Goal: Task Accomplishment & Management: Complete application form

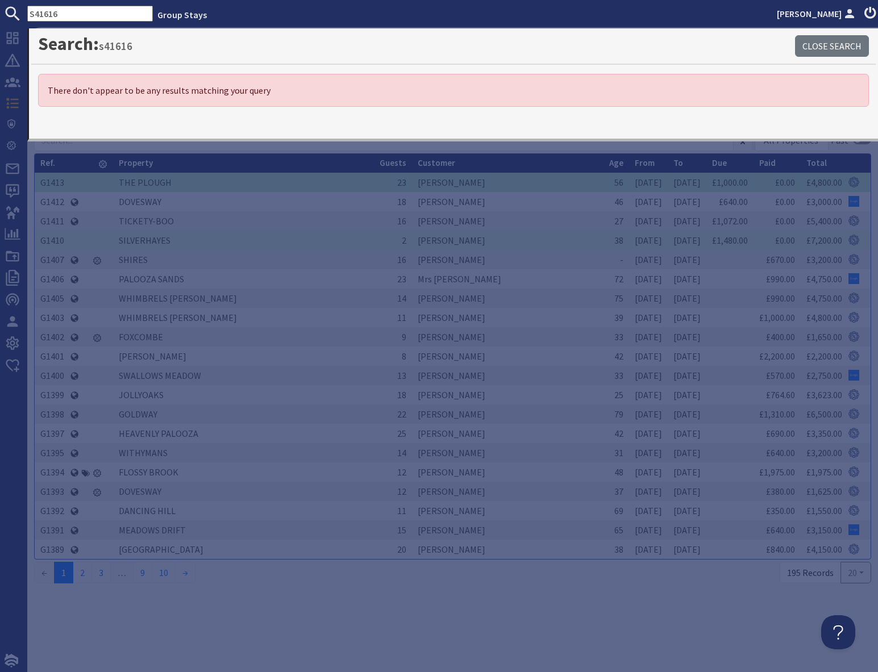
click at [69, 11] on input "S41616" at bounding box center [90, 14] width 126 height 16
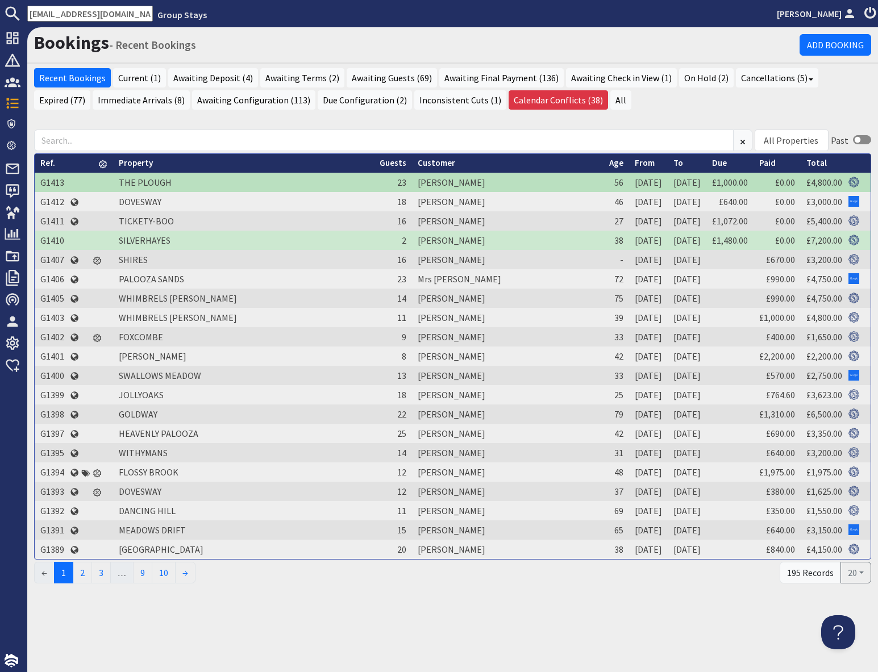
scroll to position [0, 3]
type input "[EMAIL_ADDRESS][DOMAIN_NAME]"
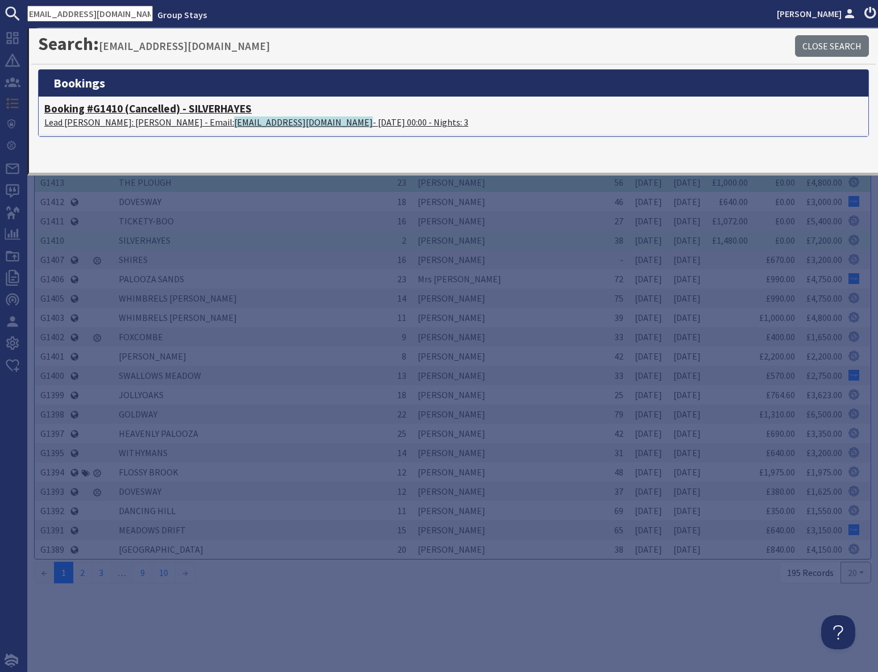
scroll to position [0, 0]
click at [150, 116] on p "Lead [PERSON_NAME]: [PERSON_NAME] - Email: [EMAIL_ADDRESS][DOMAIN_NAME] - [DATE…" at bounding box center [453, 122] width 818 height 14
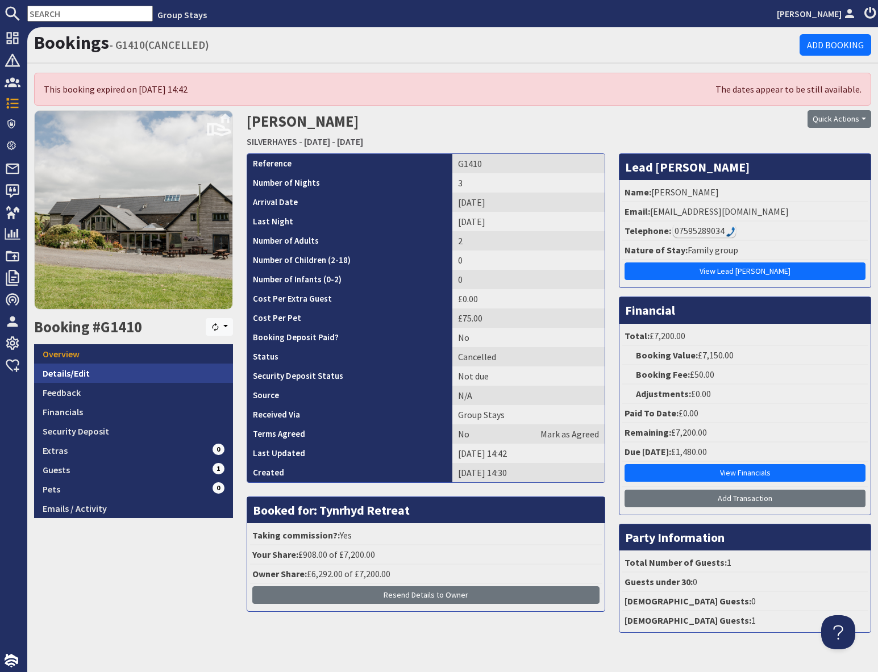
click at [95, 371] on link "Details/Edit" at bounding box center [133, 373] width 199 height 19
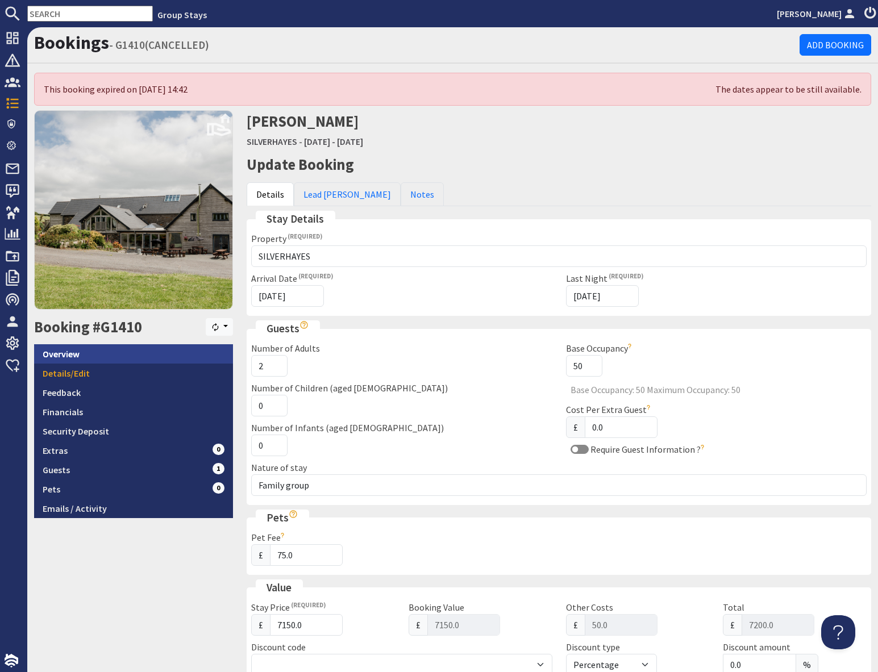
click at [64, 352] on link "Overview" at bounding box center [133, 353] width 199 height 19
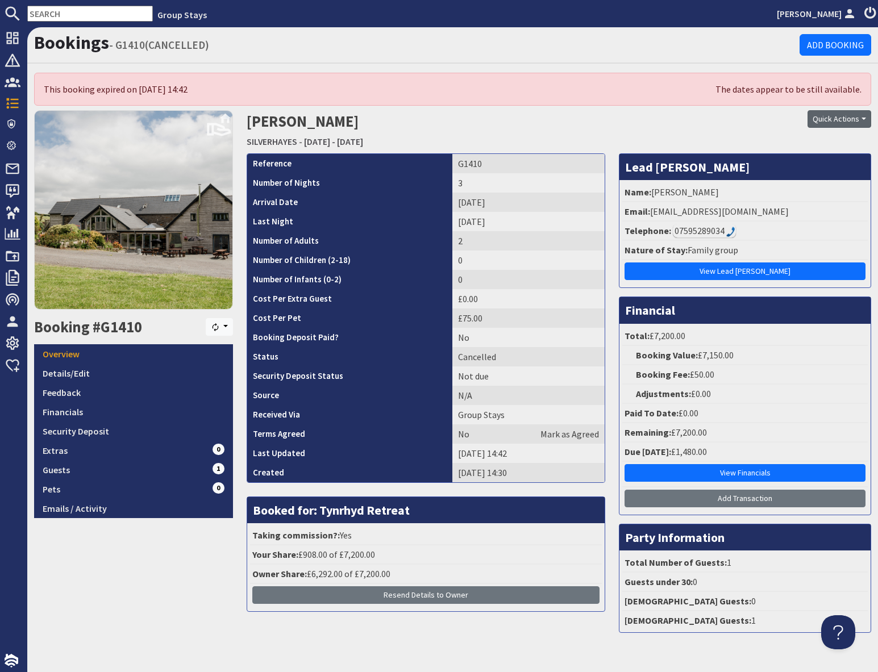
click at [826, 122] on button "Quick Actions" at bounding box center [840, 119] width 64 height 18
click at [793, 183] on link "Uncancel Booking" at bounding box center [820, 179] width 102 height 18
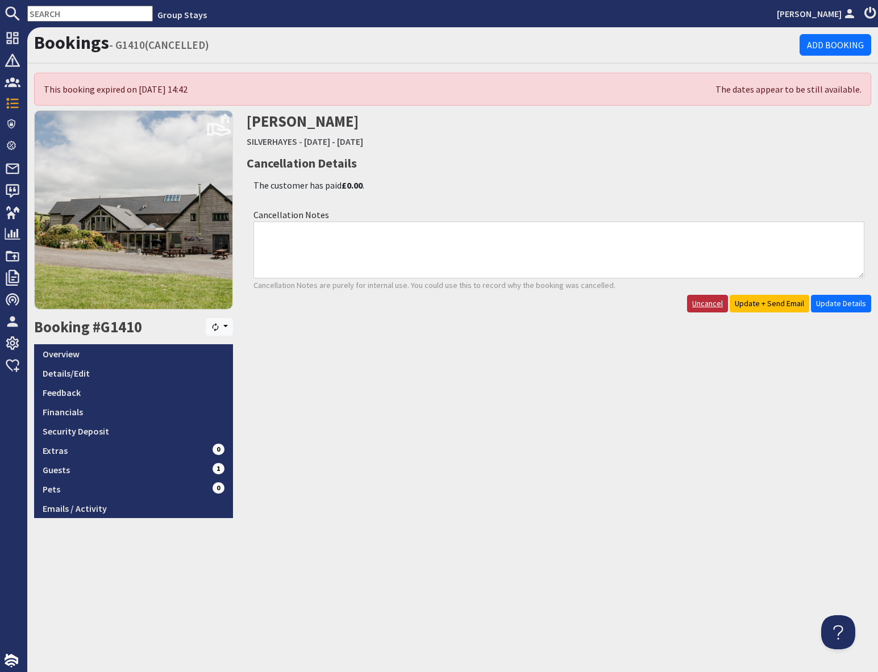
click at [709, 308] on link "Uncancel" at bounding box center [707, 304] width 41 height 18
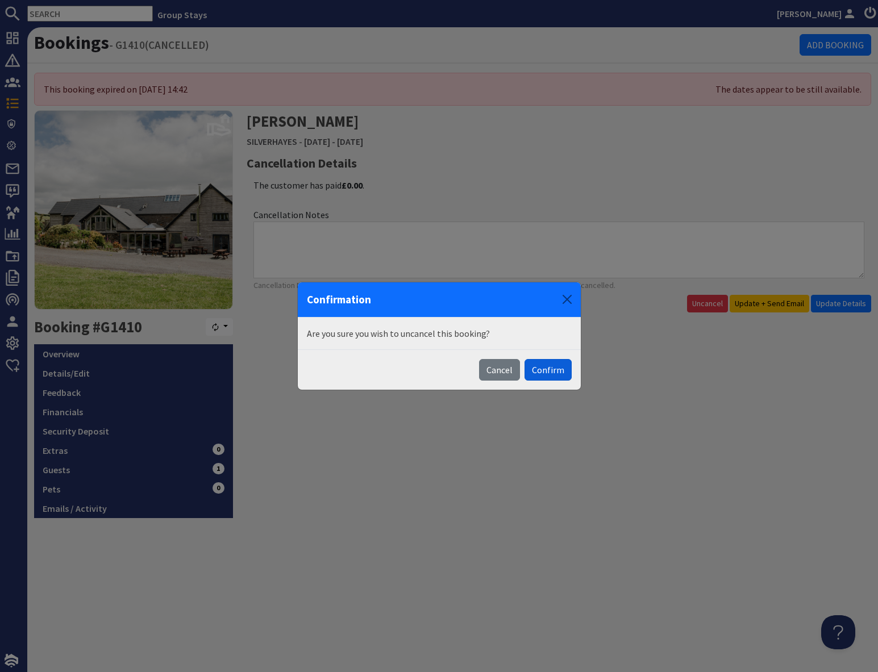
click at [548, 376] on button "Confirm" at bounding box center [548, 370] width 47 height 22
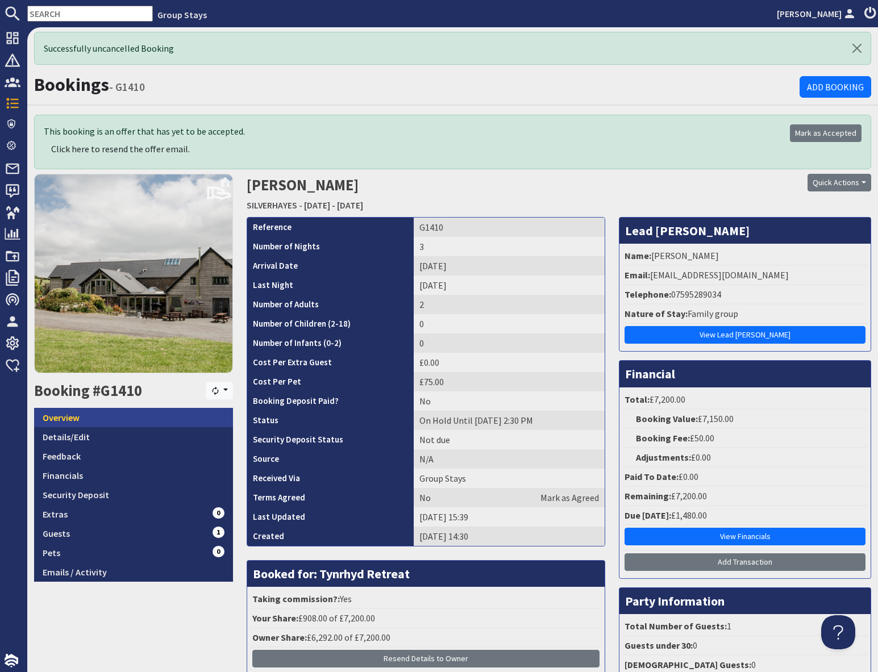
click at [75, 415] on link "Overview" at bounding box center [133, 417] width 199 height 19
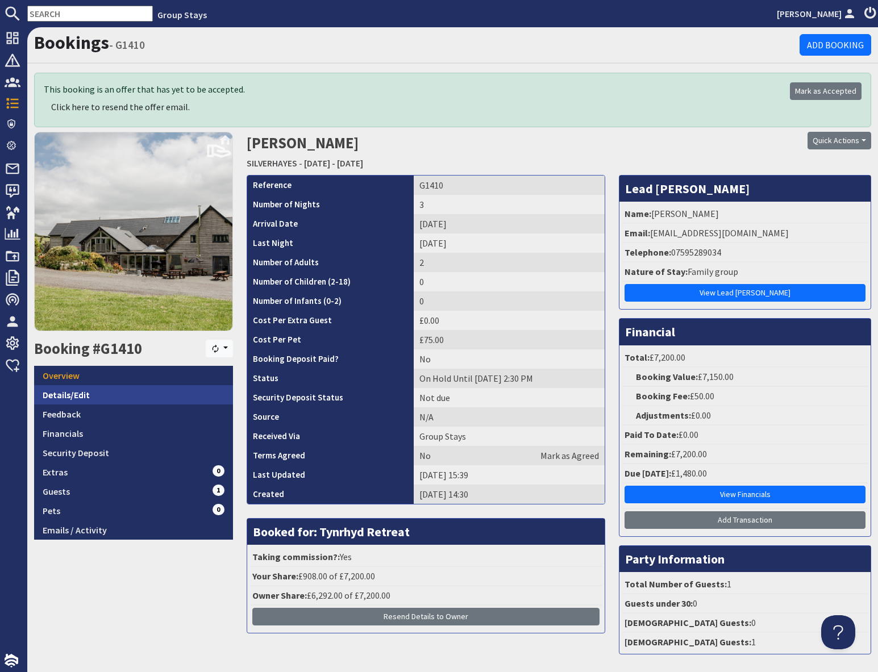
click at [121, 397] on link "Details/Edit" at bounding box center [133, 394] width 199 height 19
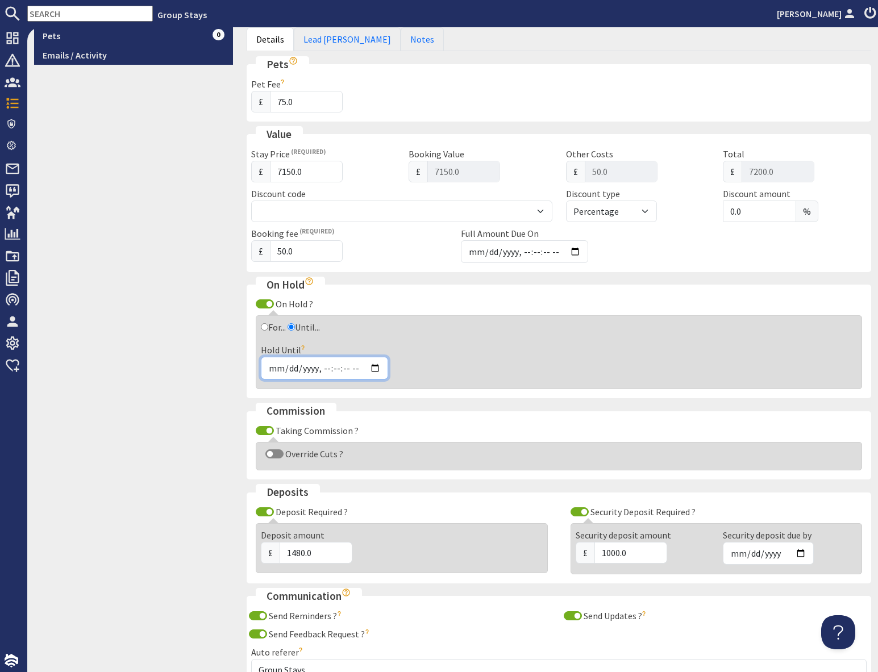
click at [377, 368] on input "Hold Until" at bounding box center [324, 368] width 127 height 23
click at [375, 368] on input "Hold Until" at bounding box center [324, 369] width 127 height 23
click at [375, 368] on input "Hold Until" at bounding box center [324, 368] width 127 height 23
type input "[DATE]T14:30"
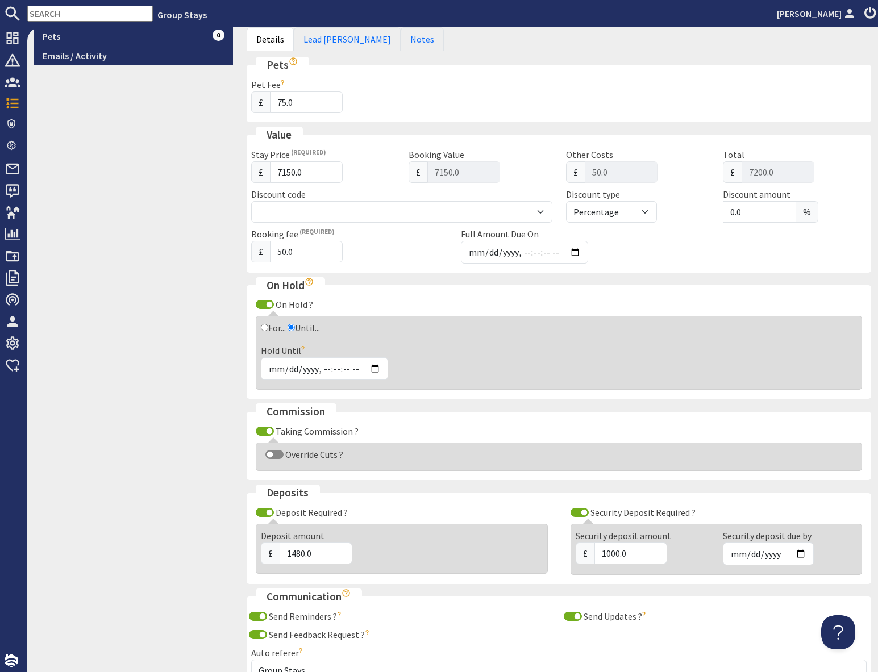
click at [560, 434] on div "Taking Commission ?" at bounding box center [558, 432] width 615 height 14
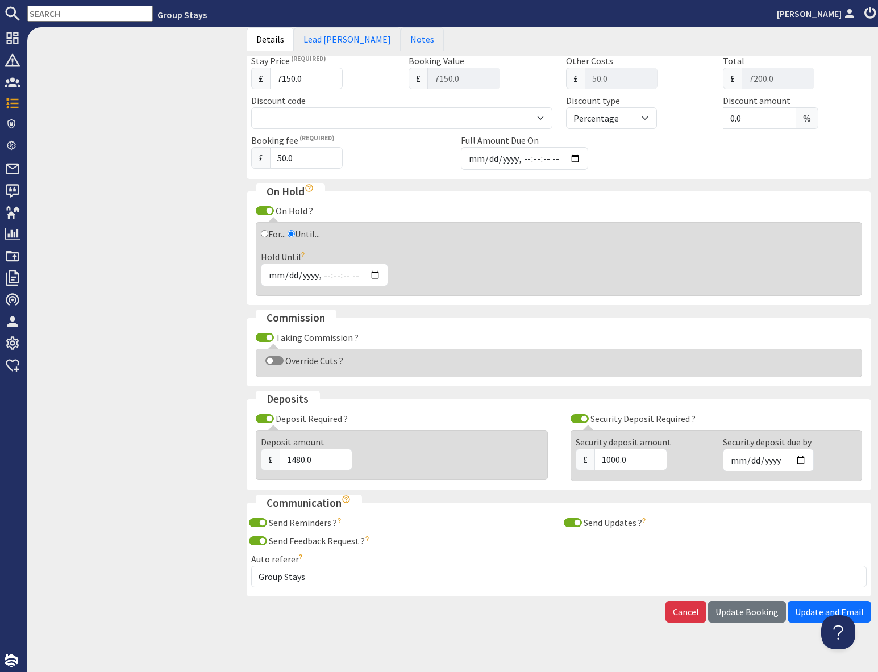
scroll to position [581, 0]
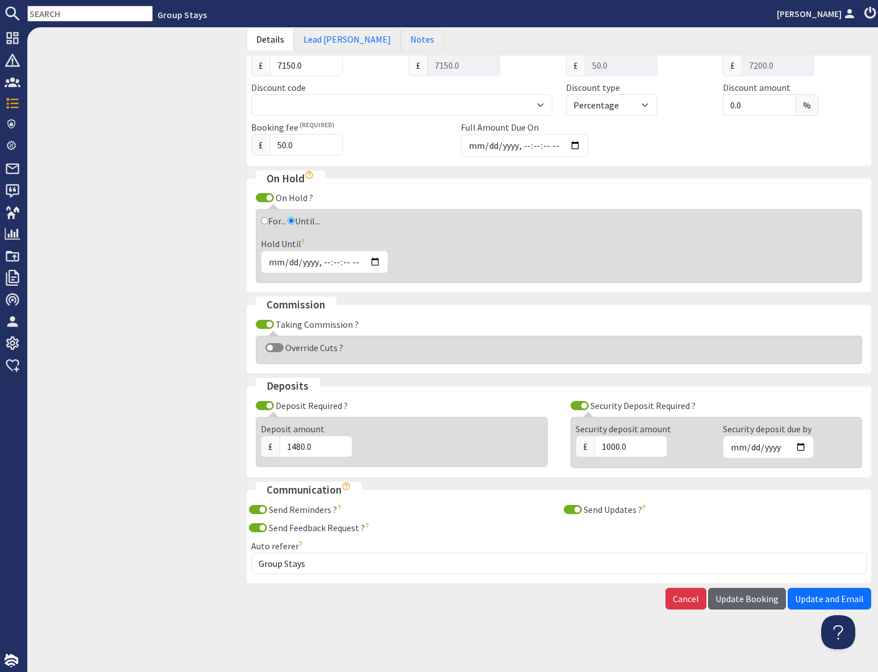
click at [755, 602] on span "Update Booking" at bounding box center [746, 598] width 63 height 11
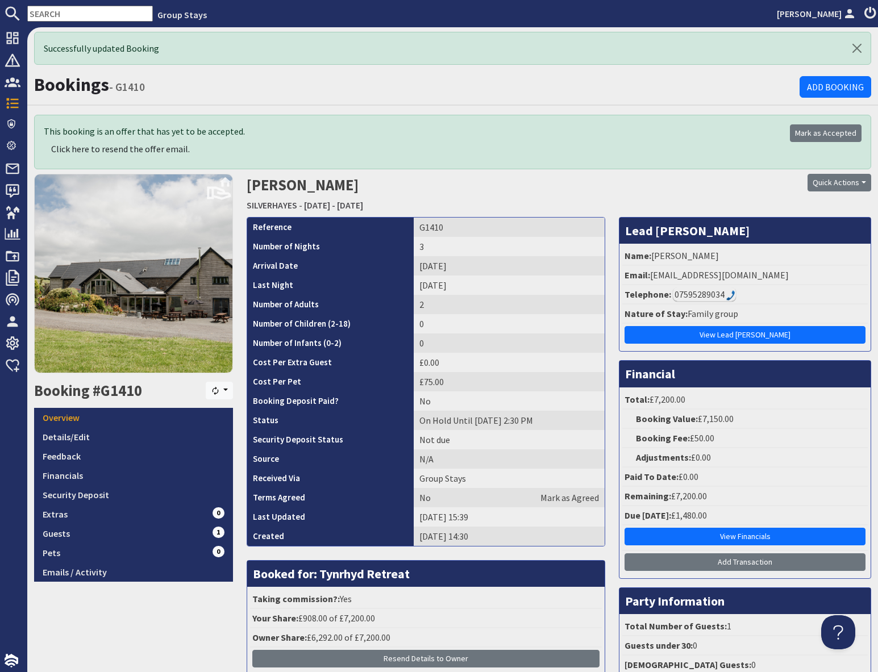
click at [60, 12] on input "text" at bounding box center [90, 14] width 126 height 16
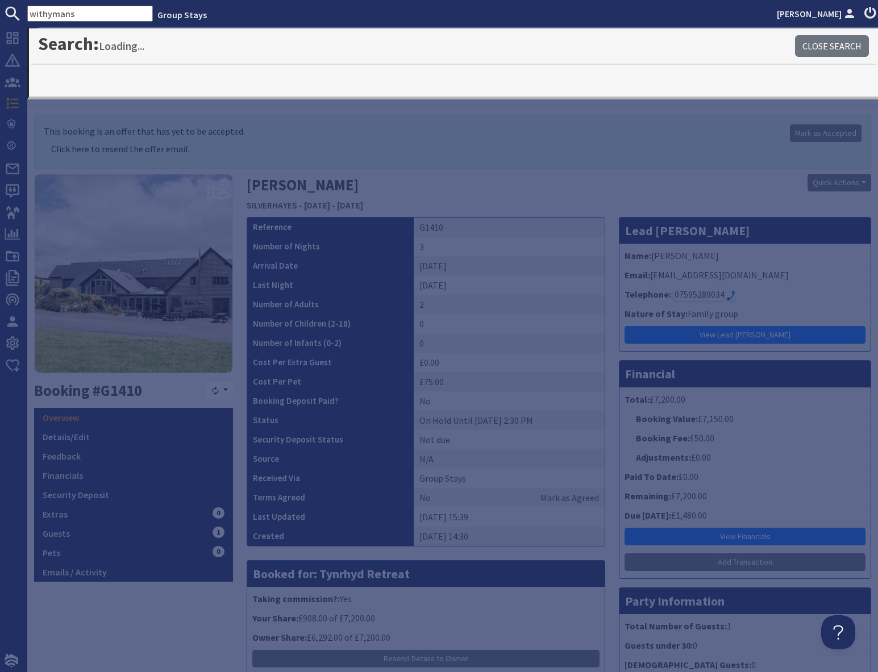
type input "withymans"
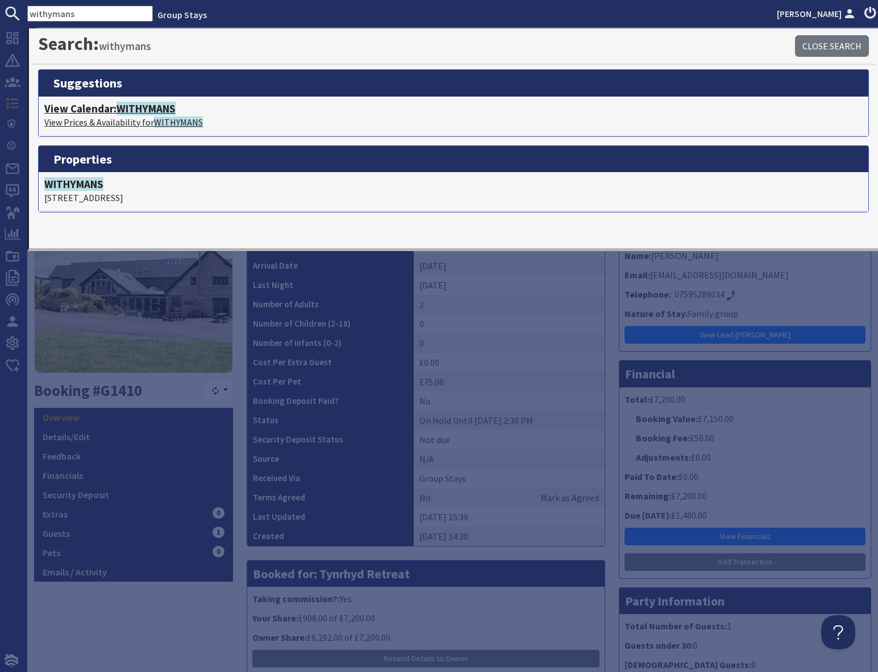
click at [115, 109] on h4 "View Calendar: WITHYMANS" at bounding box center [453, 108] width 818 height 13
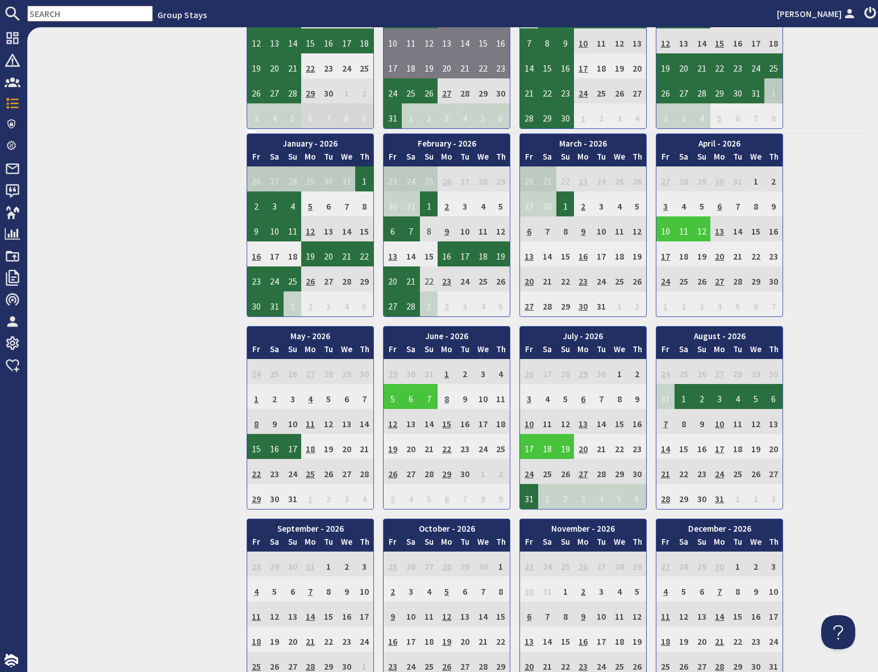
scroll to position [574, 0]
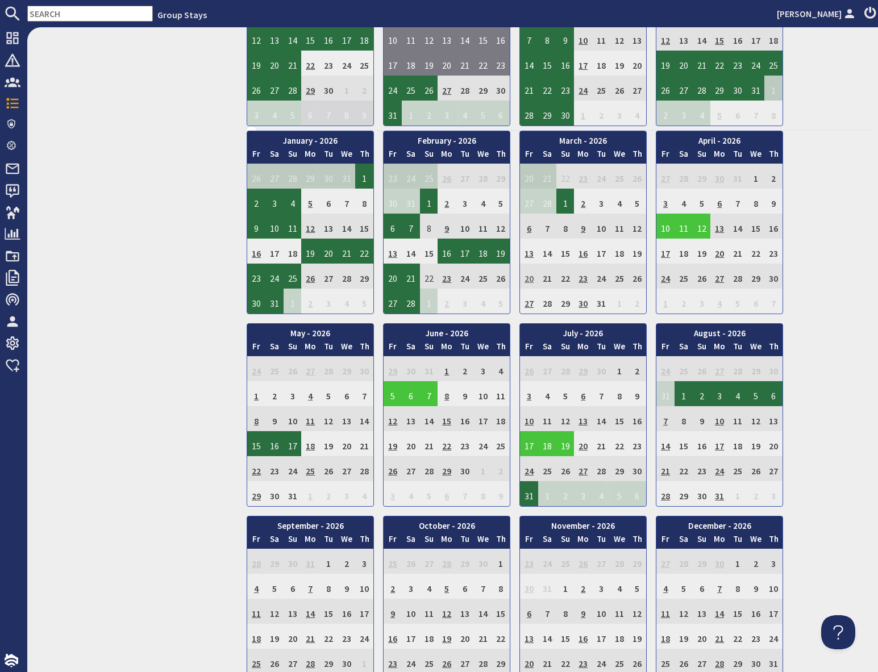
click at [531, 280] on td "20" at bounding box center [529, 276] width 18 height 25
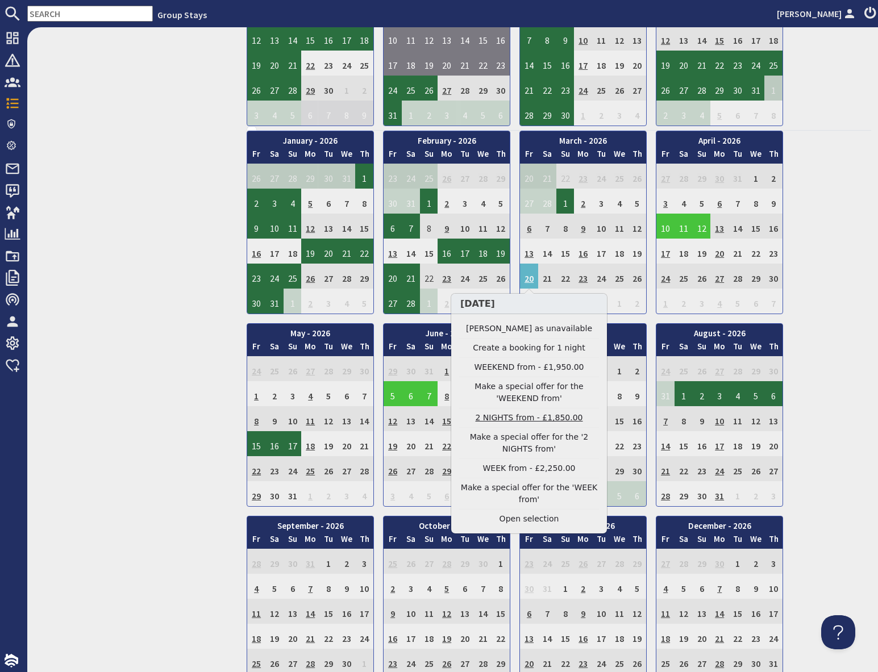
click at [511, 417] on link "2 NIGHTS from - £1,850.00" at bounding box center [529, 418] width 140 height 12
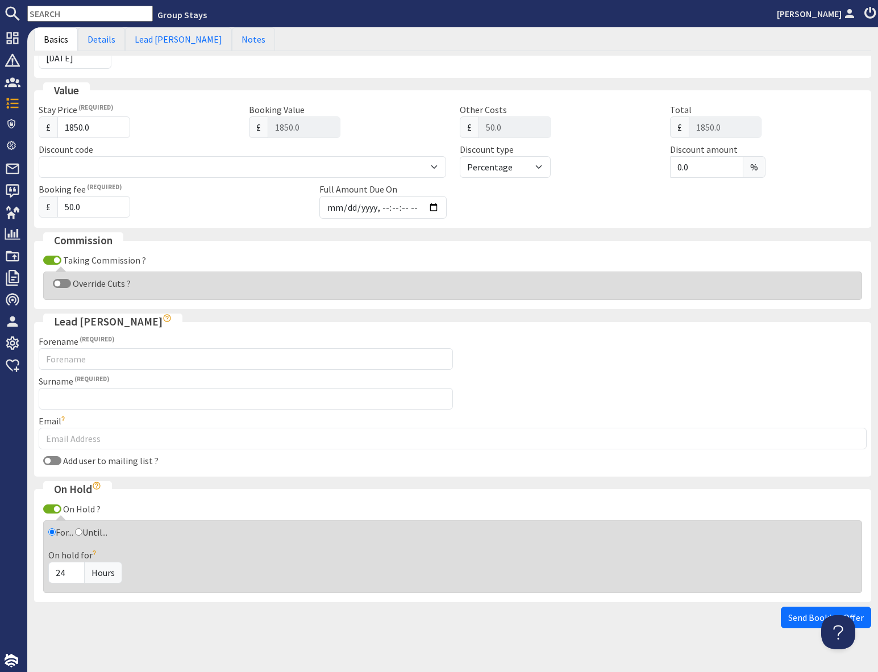
scroll to position [278, 0]
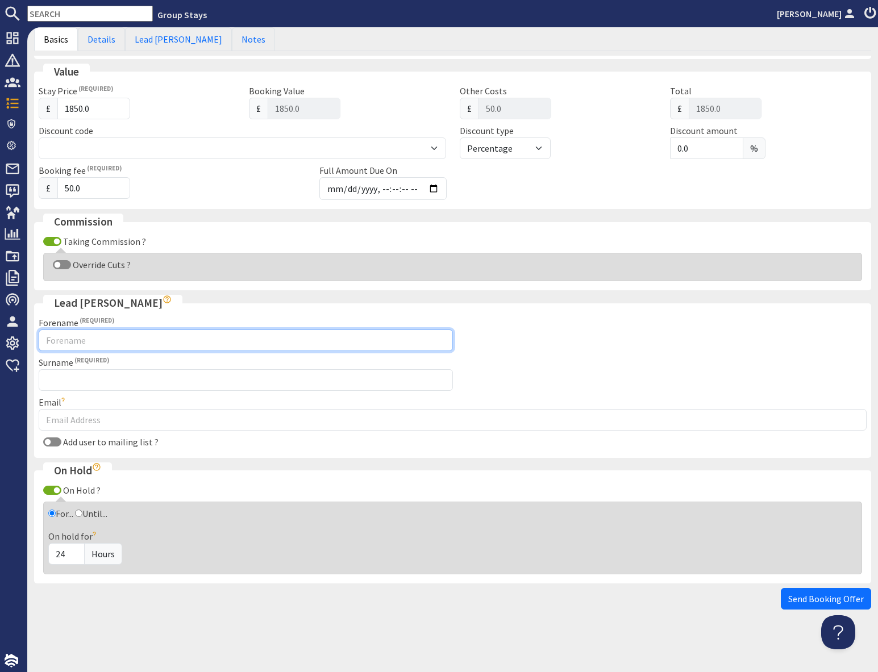
click at [136, 342] on input "Forename" at bounding box center [246, 341] width 414 height 22
type input "[PERSON_NAME]"
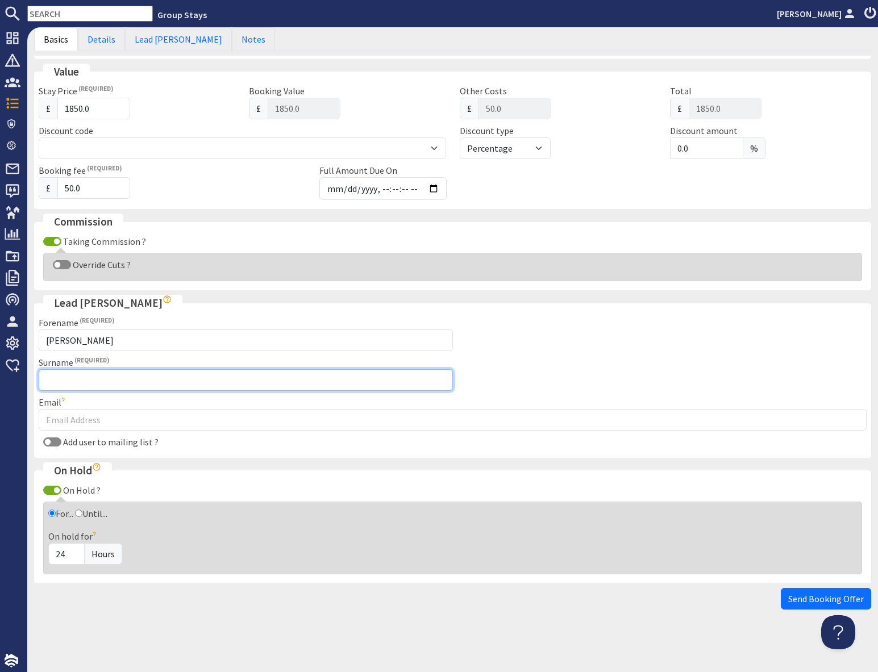
click at [405, 384] on input "Surname" at bounding box center [246, 380] width 414 height 22
click at [136, 382] on input "Surname" at bounding box center [246, 380] width 414 height 22
paste input "[PERSON_NAME]"
type input "[PERSON_NAME]"
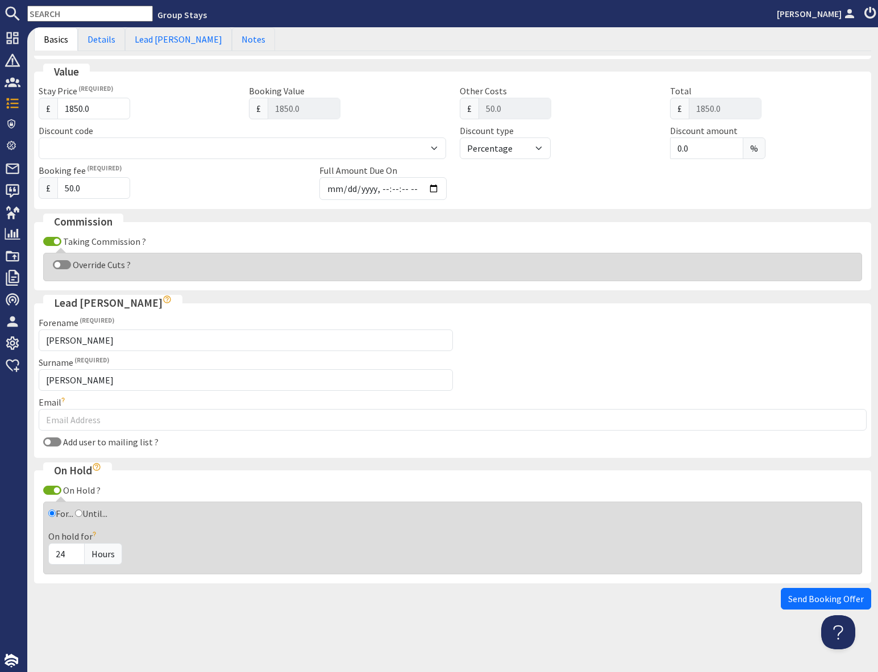
click at [547, 397] on div "Email" at bounding box center [453, 413] width 828 height 35
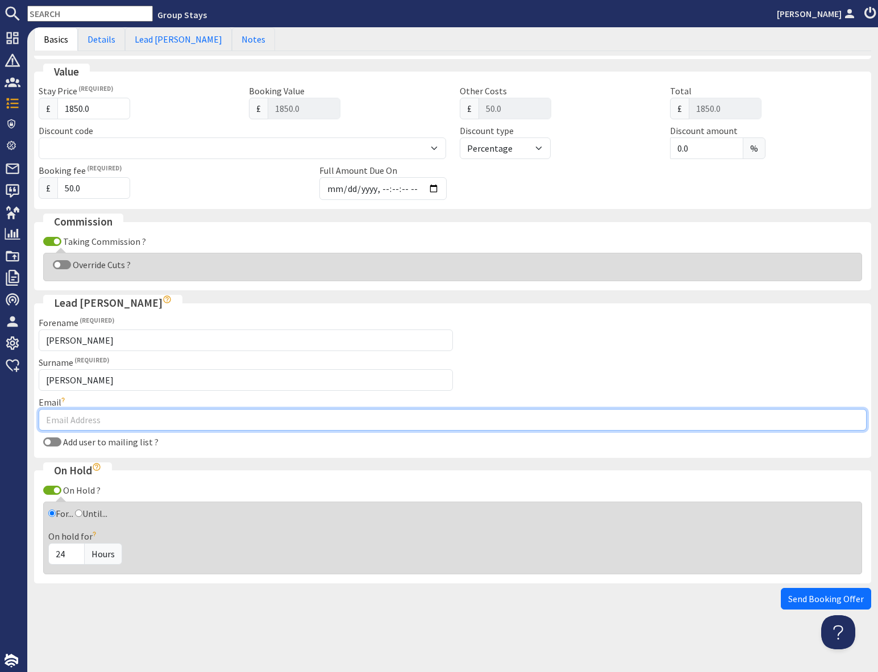
click at [366, 421] on input "Email" at bounding box center [453, 420] width 828 height 22
click at [83, 425] on input "Email" at bounding box center [453, 420] width 828 height 22
paste input "[EMAIL_ADDRESS][DOMAIN_NAME]"
type input "[EMAIL_ADDRESS][DOMAIN_NAME]"
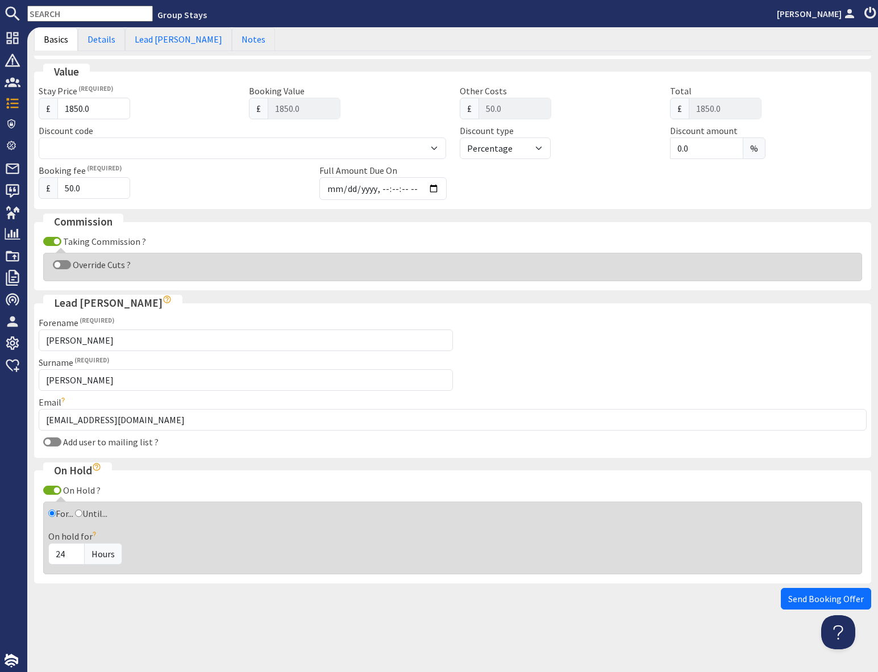
drag, startPoint x: 549, startPoint y: 373, endPoint x: 535, endPoint y: 391, distance: 23.1
click at [549, 373] on fieldset "Lead [PERSON_NAME] Forename [PERSON_NAME] Surname [PERSON_NAME] Email [EMAIL_AD…" at bounding box center [452, 376] width 837 height 163
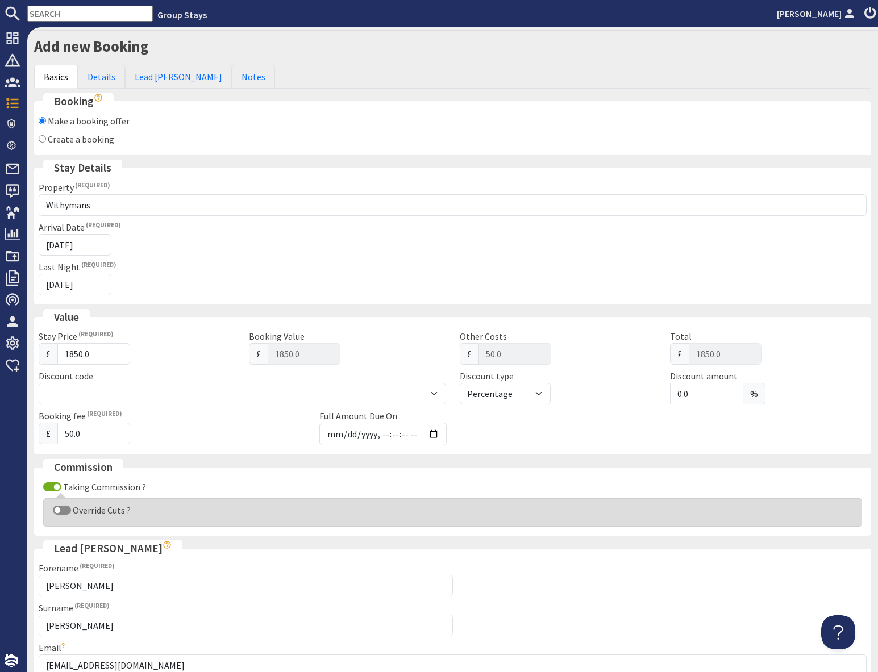
scroll to position [0, 0]
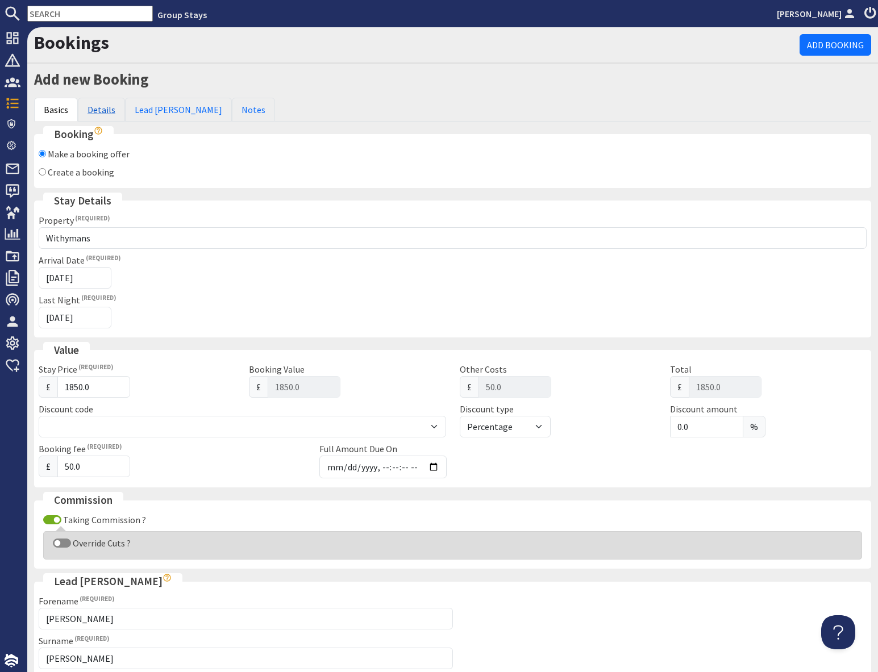
click at [98, 114] on link "Details" at bounding box center [101, 110] width 47 height 24
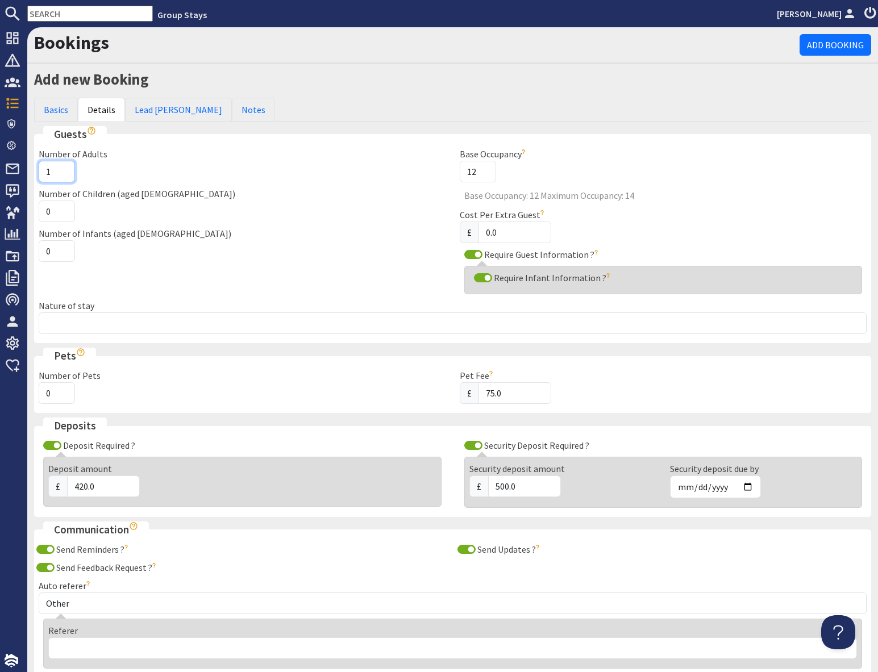
click at [53, 172] on input "1" at bounding box center [57, 172] width 36 height 22
type input "13"
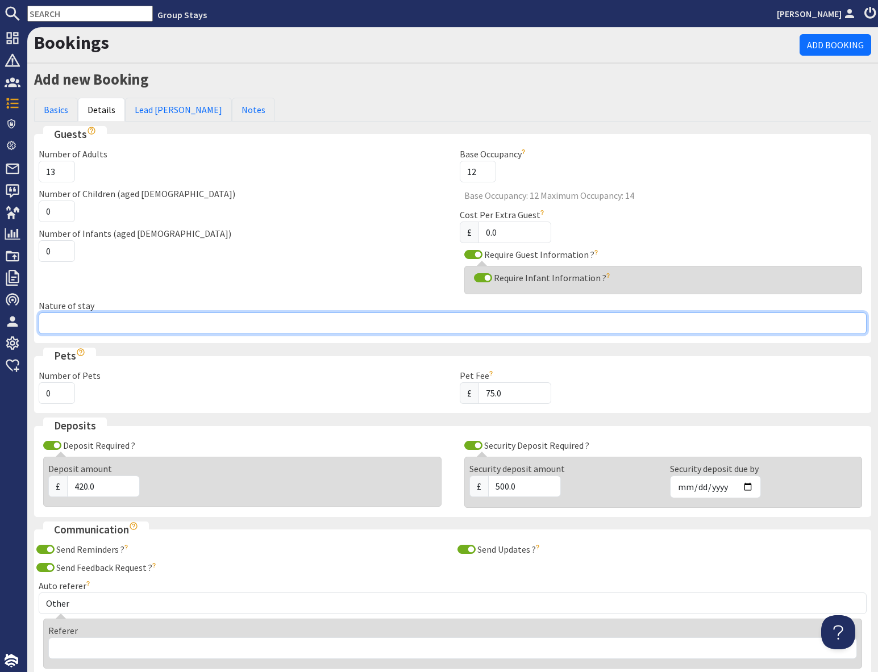
click at [118, 324] on input "Nature of stay" at bounding box center [453, 324] width 828 height 22
type input "Hen most family 31-65 yrs"
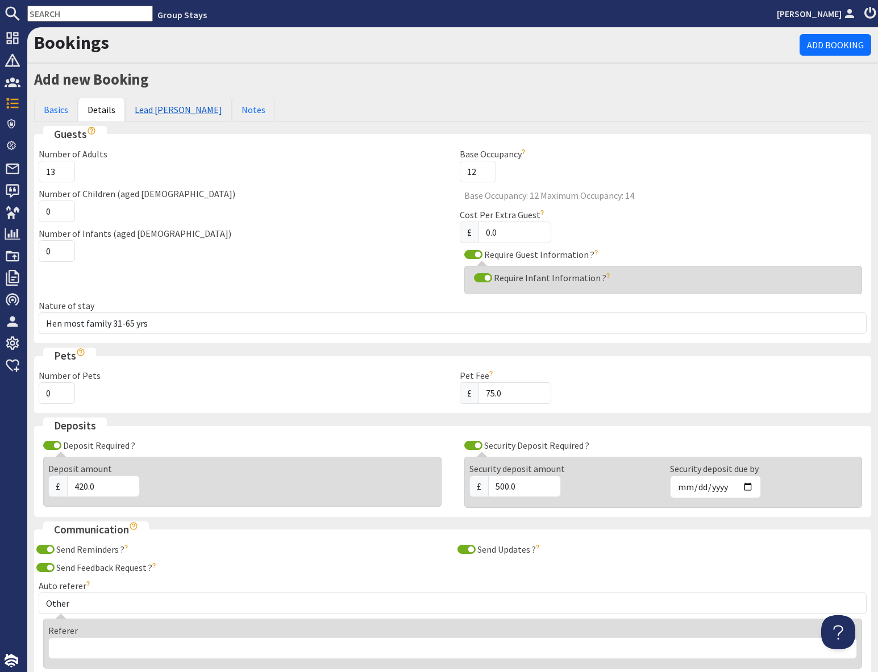
click at [152, 110] on link "Lead [PERSON_NAME]" at bounding box center [178, 110] width 107 height 24
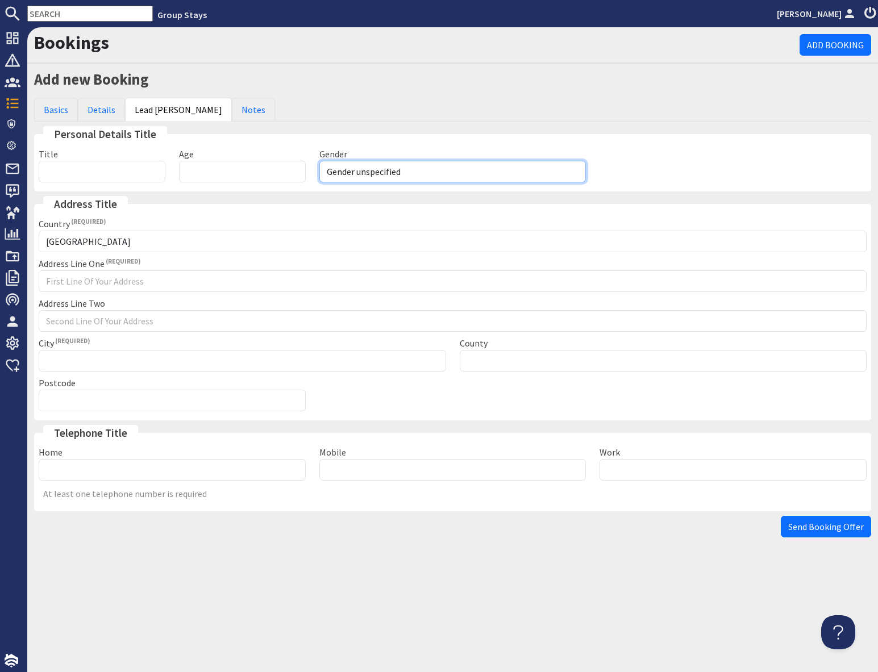
click at [410, 174] on select "Gender unspecified Gender [DEMOGRAPHIC_DATA] Gender [DEMOGRAPHIC_DATA]" at bounding box center [452, 172] width 267 height 22
select select "gender_[DEMOGRAPHIC_DATA]"
click at [209, 176] on input "Age" at bounding box center [242, 172] width 127 height 22
type input "34"
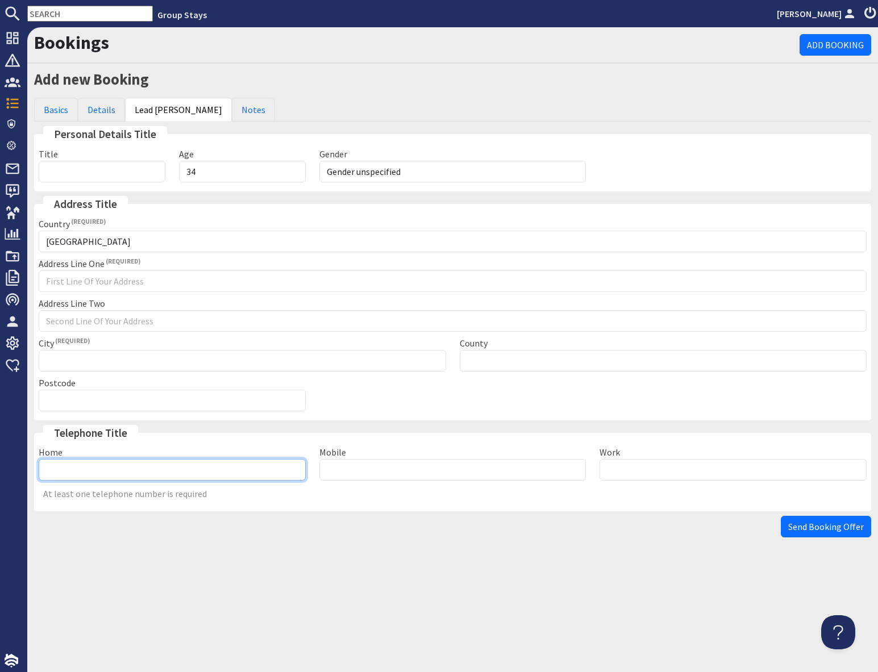
click at [199, 468] on input "Home" at bounding box center [172, 470] width 267 height 22
type input "07515282231"
drag, startPoint x: 815, startPoint y: 528, endPoint x: 813, endPoint y: 540, distance: 12.6
click at [815, 528] on span "Send Booking Offer" at bounding box center [826, 526] width 76 height 11
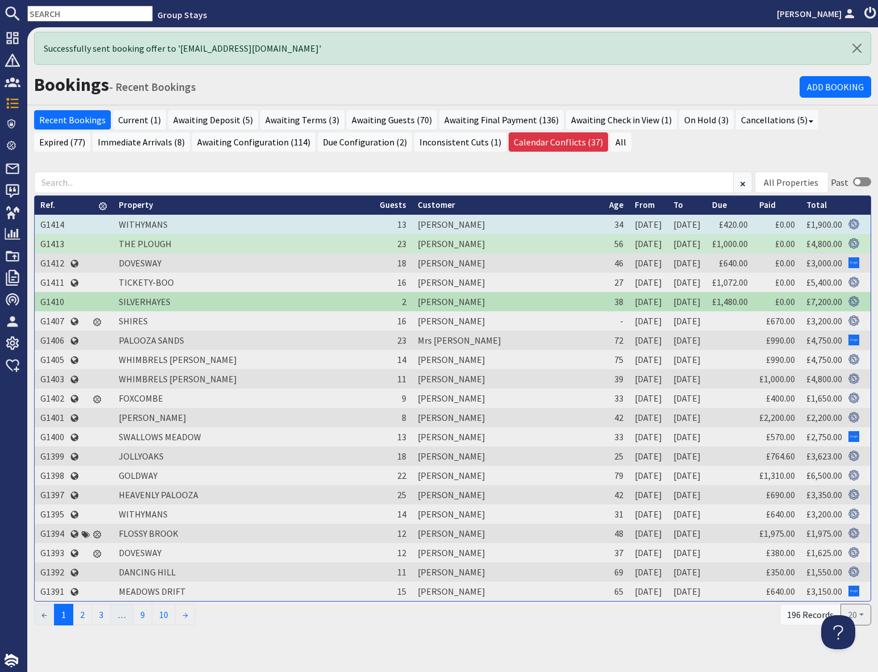
click at [65, 224] on td "G1414" at bounding box center [52, 224] width 35 height 19
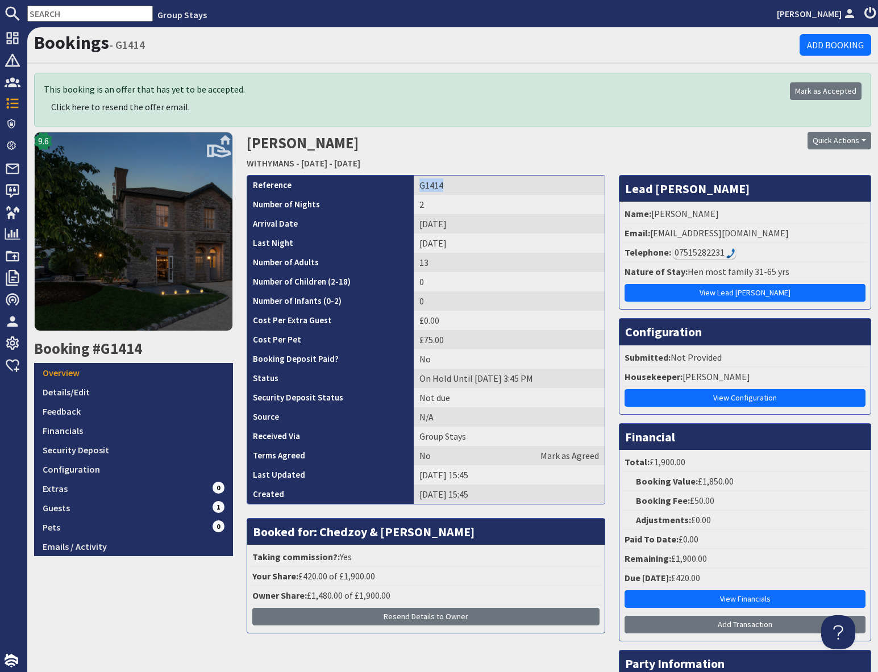
drag, startPoint x: 409, startPoint y: 185, endPoint x: 460, endPoint y: 189, distance: 51.3
click at [460, 189] on td "G1414" at bounding box center [509, 185] width 191 height 19
copy td "G1414"
click at [60, 11] on input "text" at bounding box center [90, 14] width 126 height 16
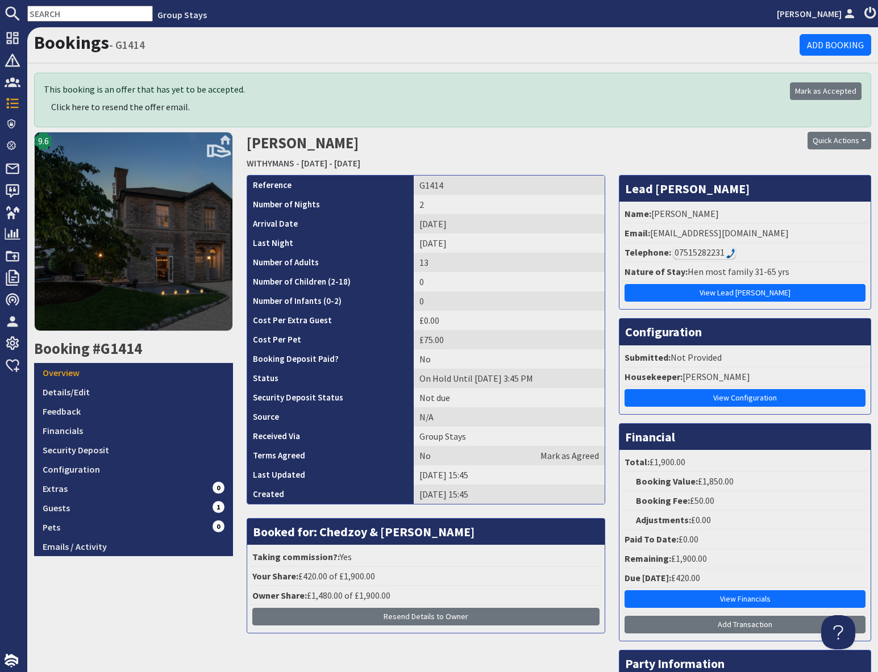
paste input "[EMAIL_ADDRESS][DOMAIN_NAME]"
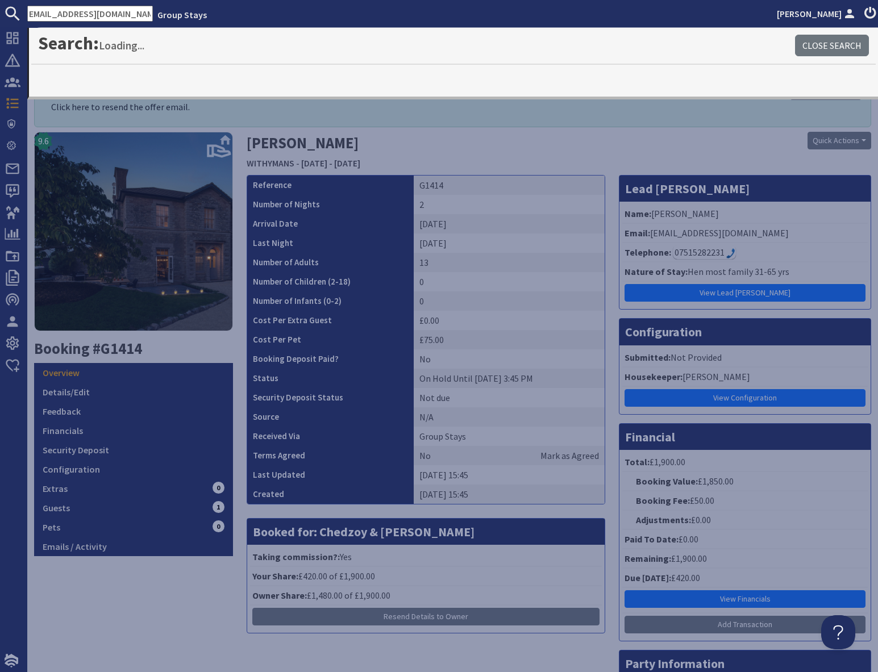
type input "[EMAIL_ADDRESS][DOMAIN_NAME]"
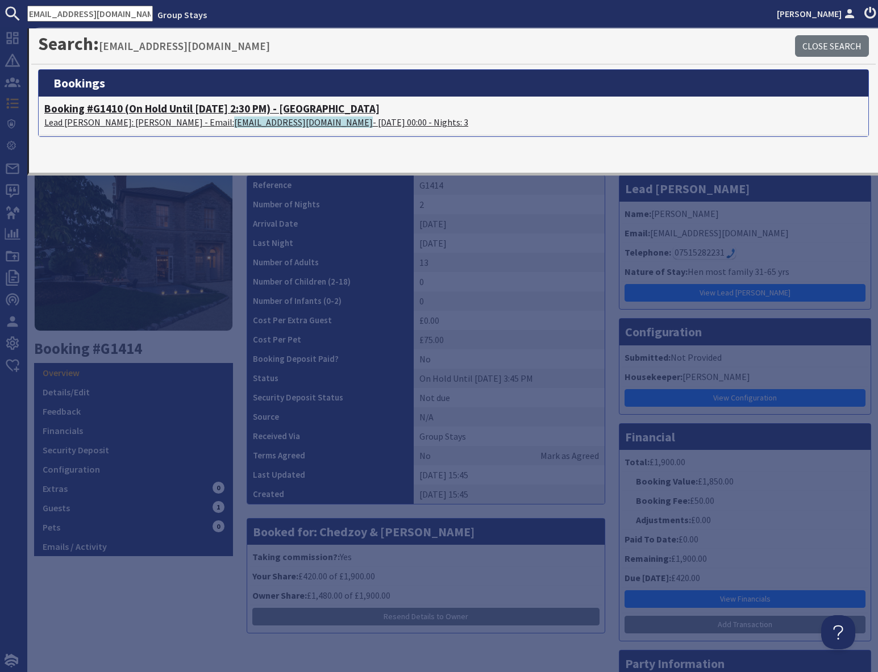
scroll to position [0, 0]
click at [234, 121] on span "[EMAIL_ADDRESS][DOMAIN_NAME]" at bounding box center [303, 121] width 139 height 11
